Goal: Information Seeking & Learning: Learn about a topic

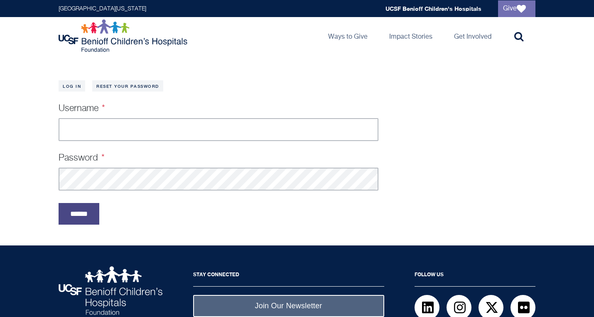
type input "**********"
click at [91, 208] on input "******" at bounding box center [79, 214] width 41 height 22
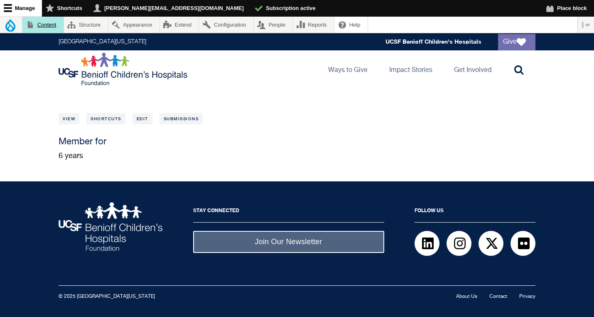
click at [52, 25] on link "Content" at bounding box center [42, 25] width 41 height 16
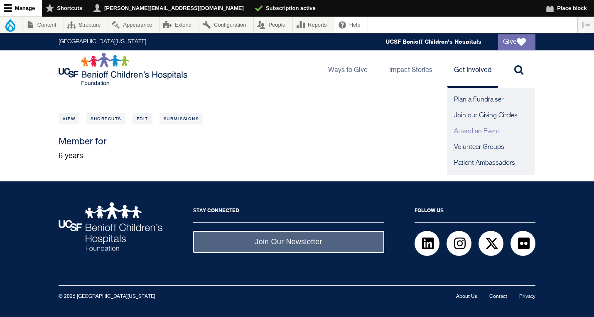
click at [471, 131] on link "Attend an Event" at bounding box center [491, 131] width 87 height 16
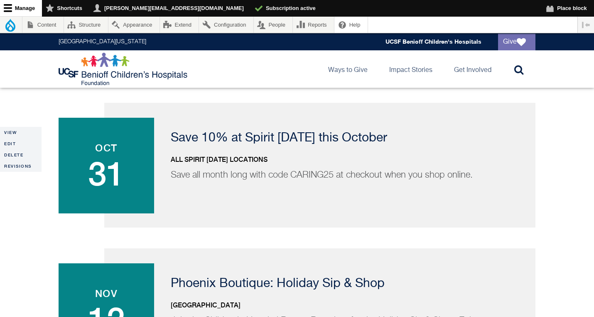
scroll to position [839, 0]
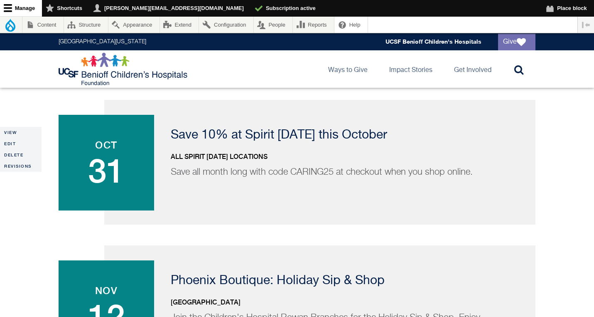
click at [254, 176] on div "Save 10% at Spirit Halloween this October All Spirit Halloween locations Save a…" at bounding box center [319, 162] width 431 height 125
click at [250, 129] on p "Save 10% at Spirit Halloween this October" at bounding box center [343, 135] width 344 height 12
click at [197, 154] on div "Save 10% at Spirit Halloween this October All Spirit Halloween locations Save a…" at bounding box center [319, 162] width 431 height 125
click at [107, 154] on span "31" at bounding box center [106, 170] width 79 height 33
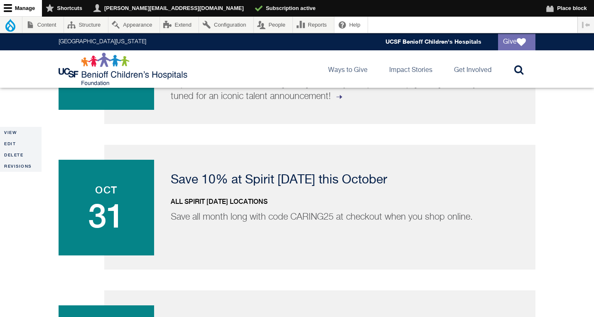
scroll to position [792, 0]
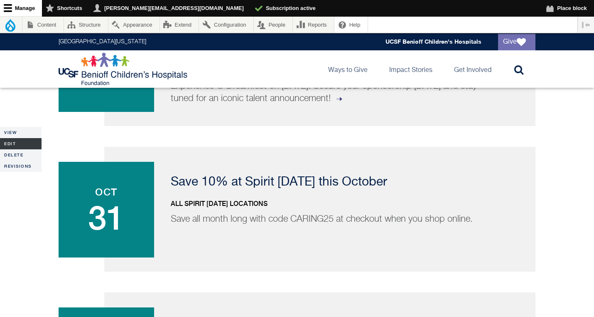
click at [16, 141] on link "Edit" at bounding box center [21, 143] width 42 height 11
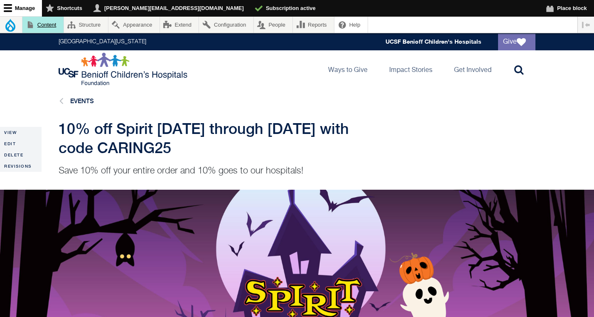
click at [54, 24] on link "Content" at bounding box center [42, 25] width 41 height 16
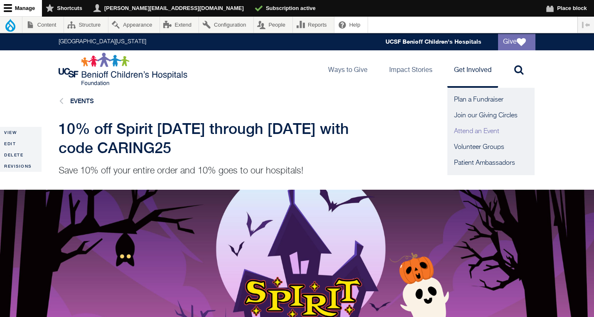
click at [472, 131] on link "Attend an Event" at bounding box center [491, 131] width 87 height 16
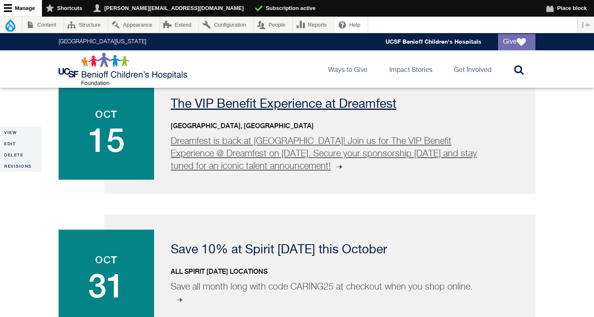
scroll to position [737, 0]
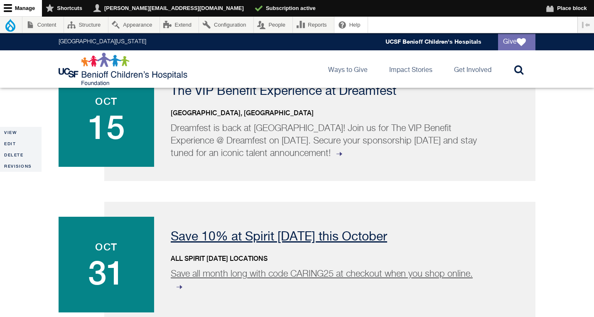
click at [305, 268] on p "Save all month long with code CARING25 at checkout when you shop online." at bounding box center [326, 280] width 310 height 25
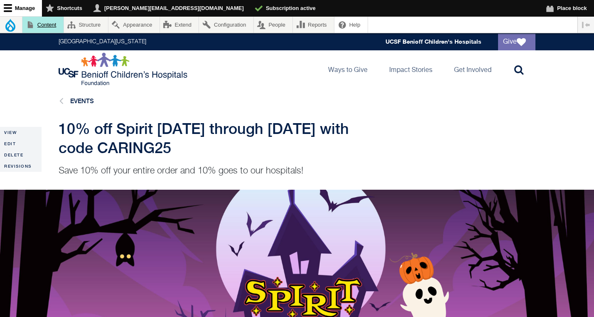
click at [48, 21] on link "Content" at bounding box center [42, 25] width 41 height 16
